Goal: Navigation & Orientation: Find specific page/section

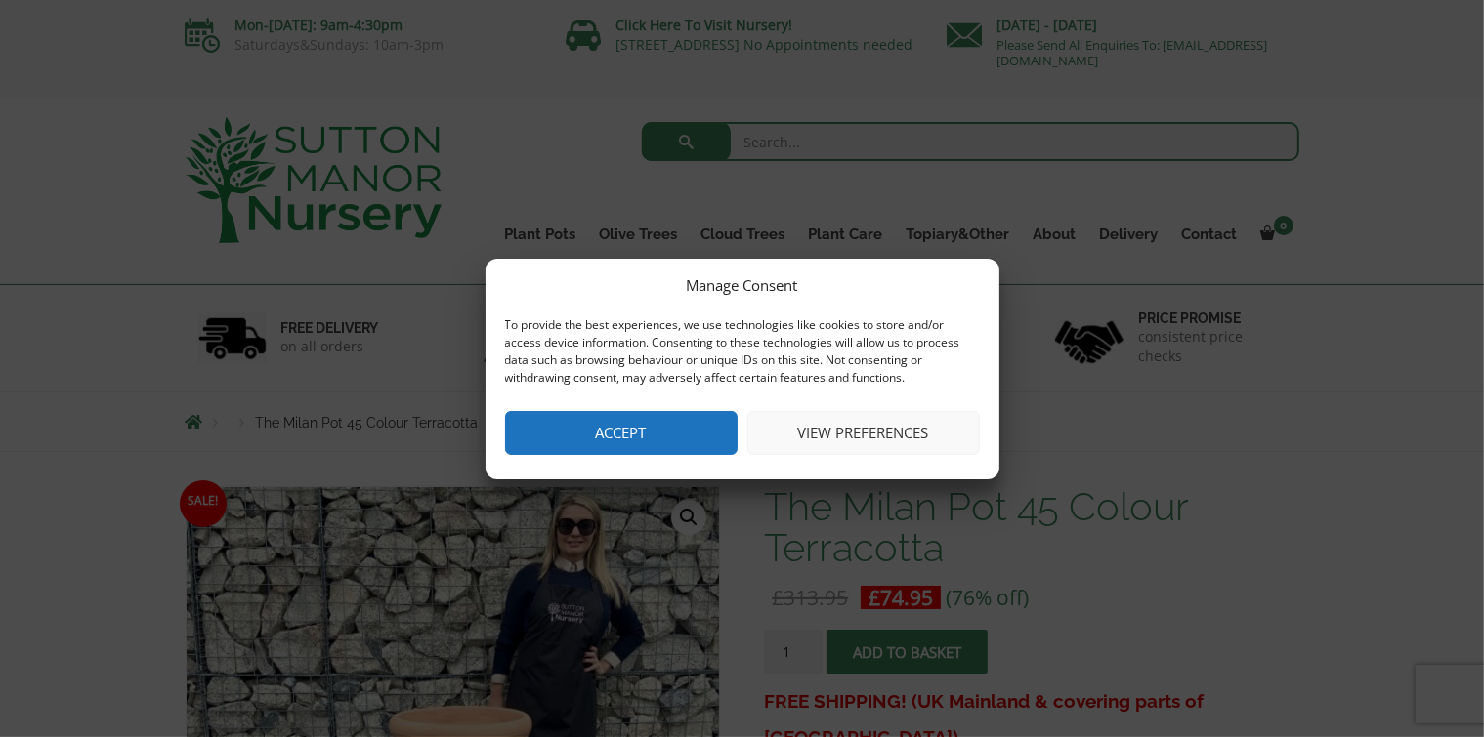
click at [610, 420] on button "Accept" at bounding box center [621, 433] width 232 height 44
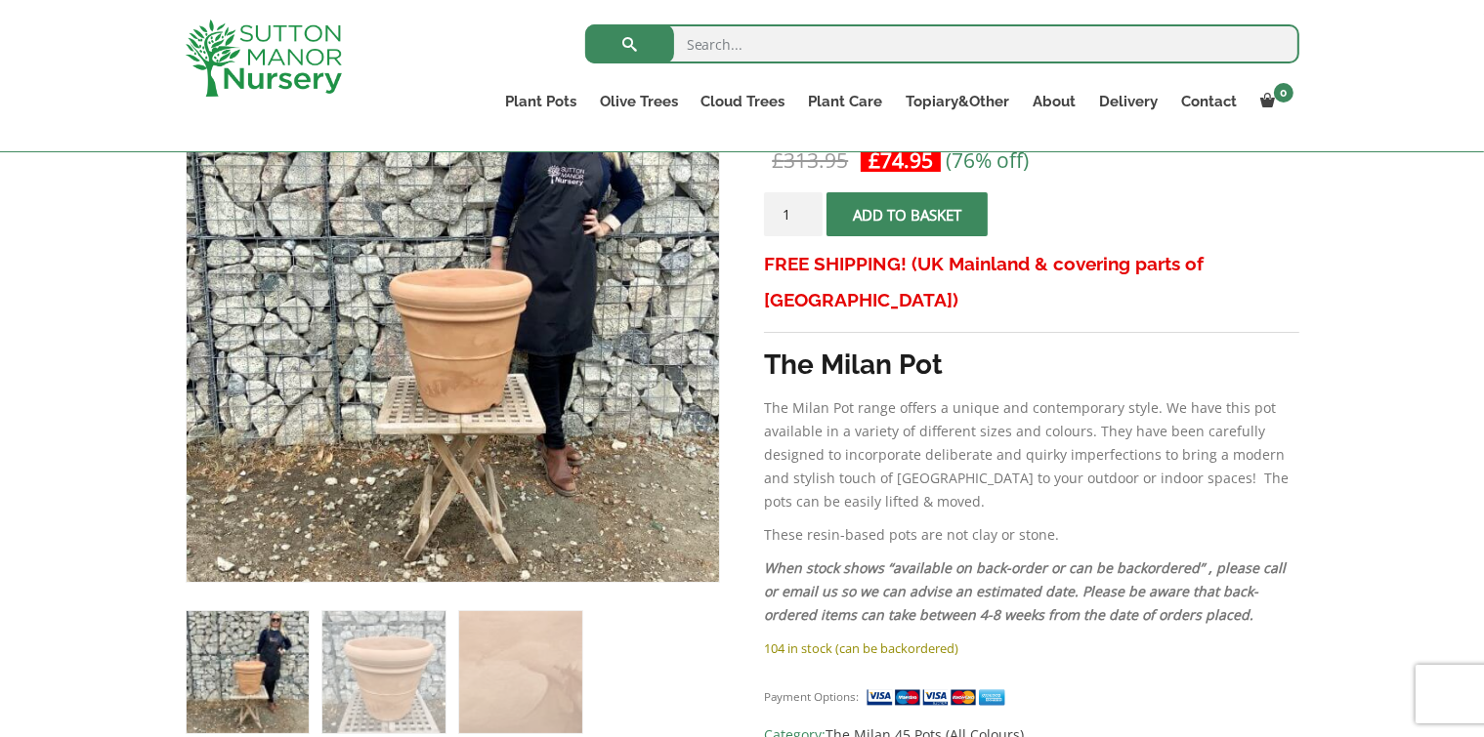
scroll to position [493, 0]
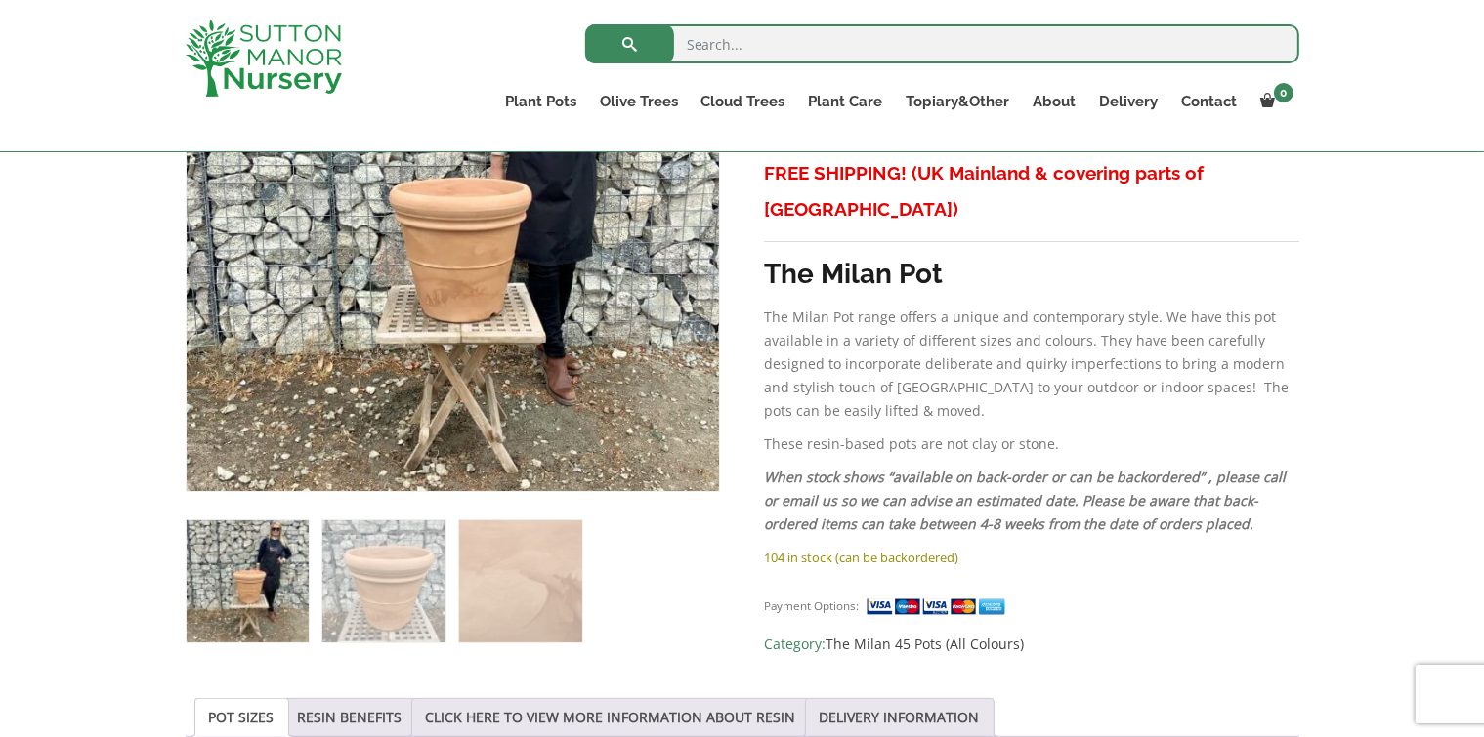
click at [235, 715] on link "POT SIZES" at bounding box center [241, 717] width 65 height 37
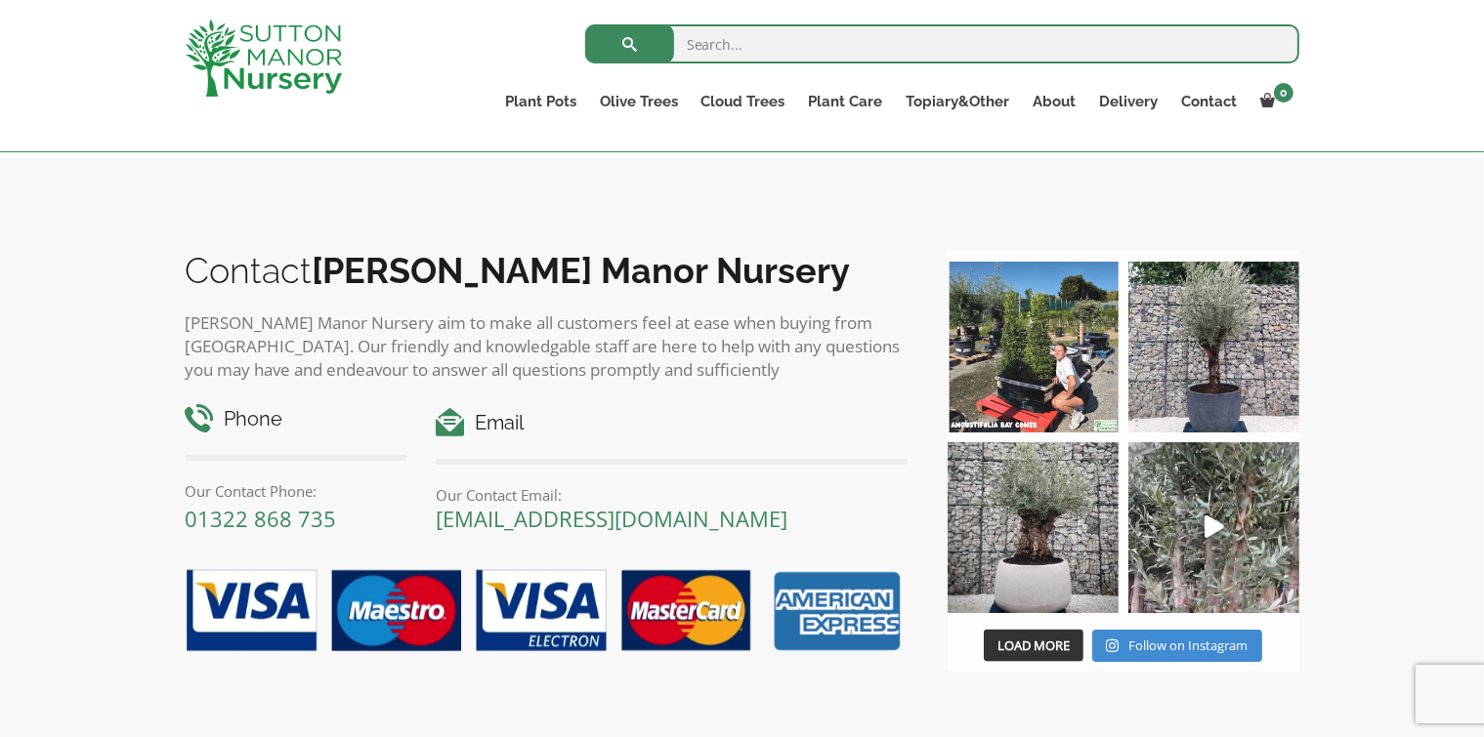
scroll to position [2164, 0]
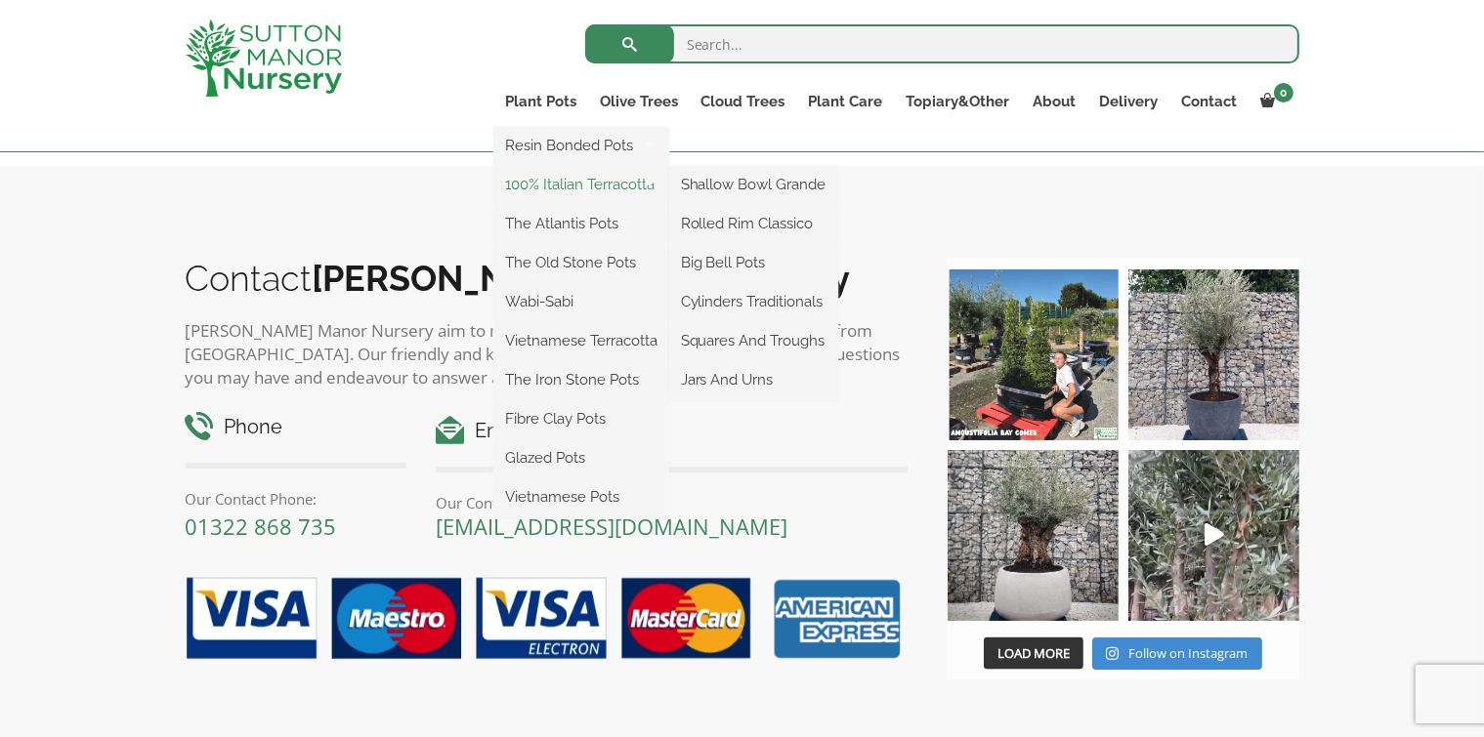
click at [558, 189] on link "100% Italian Terracotta" at bounding box center [581, 184] width 176 height 29
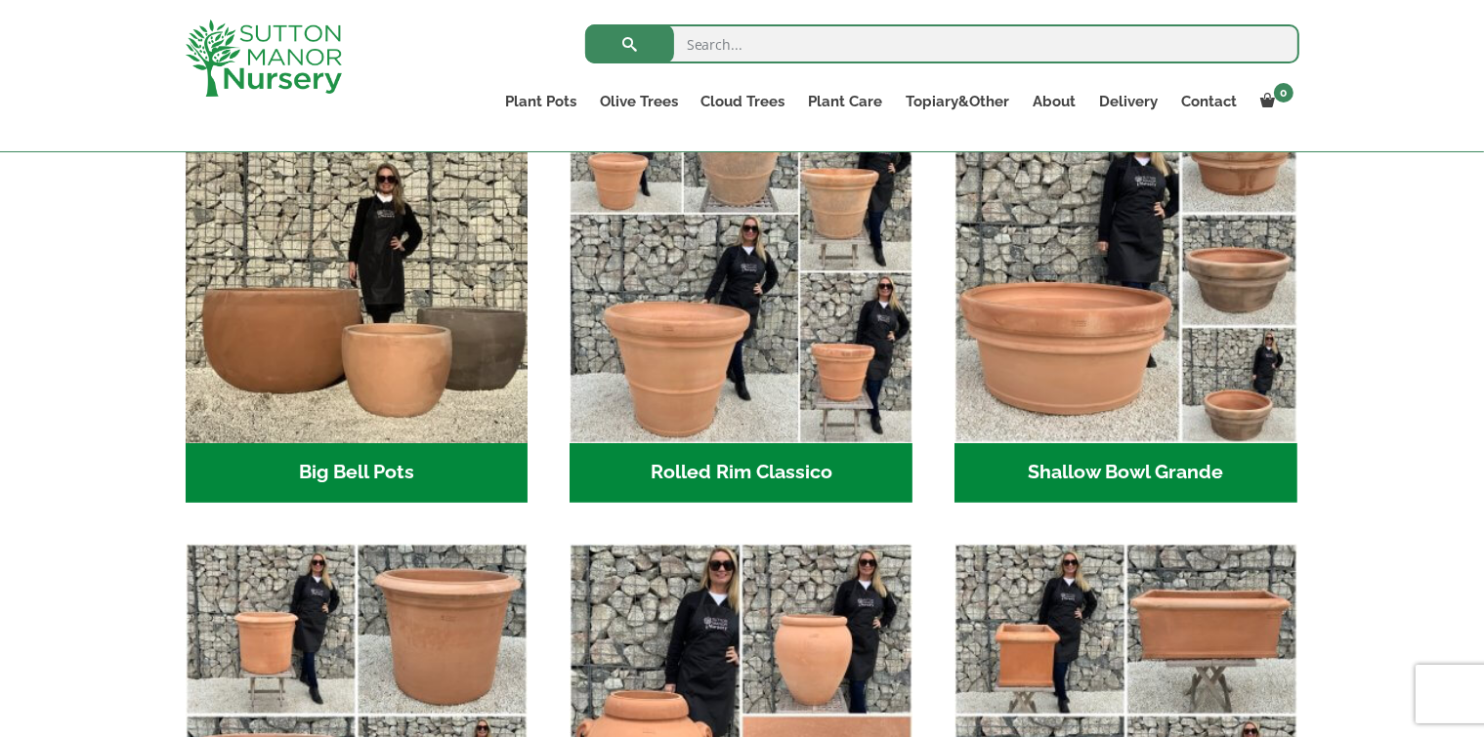
scroll to position [682, 0]
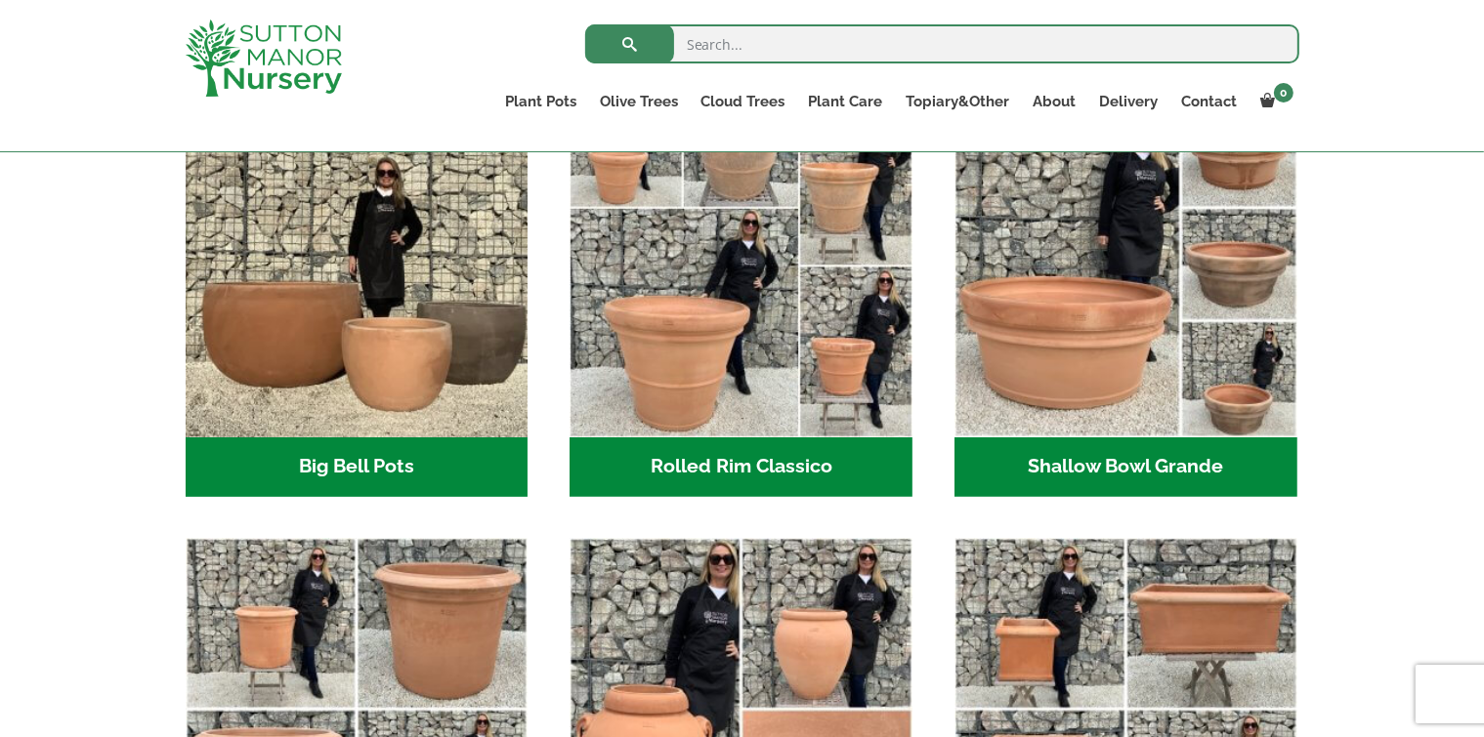
click at [735, 463] on h2 "Rolled Rim Classico (7)" at bounding box center [740, 468] width 343 height 61
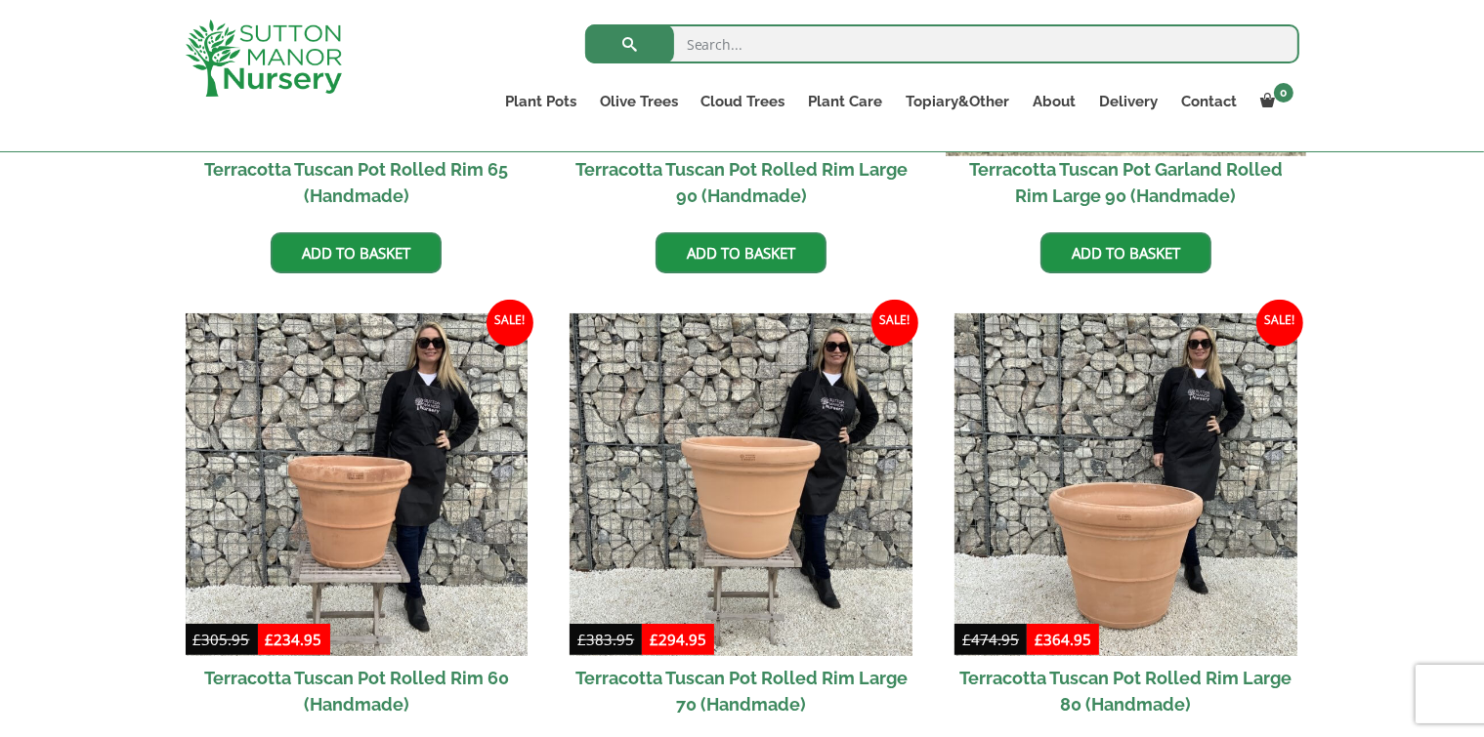
scroll to position [1137, 0]
